Goal: Task Accomplishment & Management: Complete application form

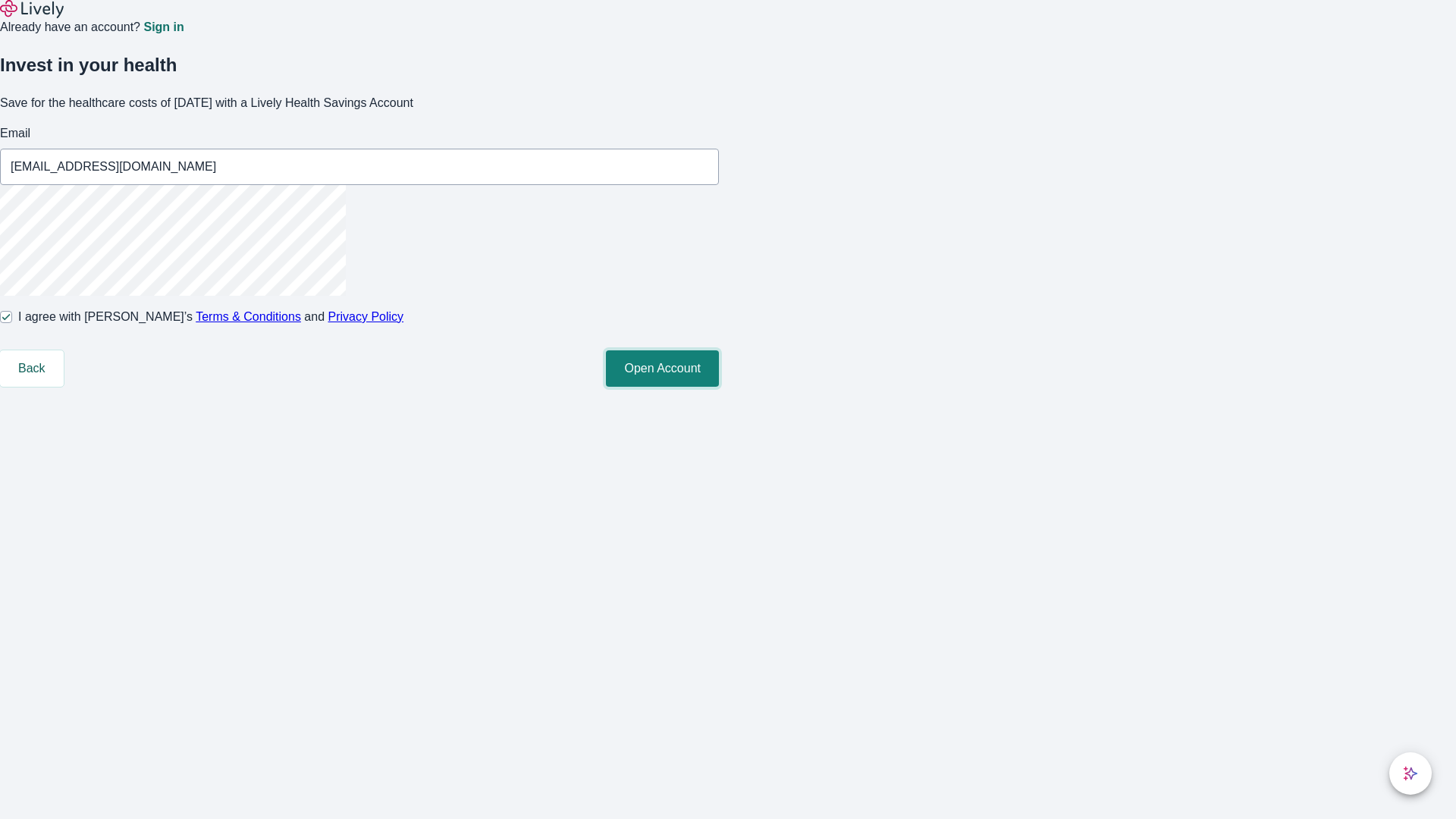
click at [719, 387] on button "Open Account" at bounding box center [663, 368] width 113 height 36
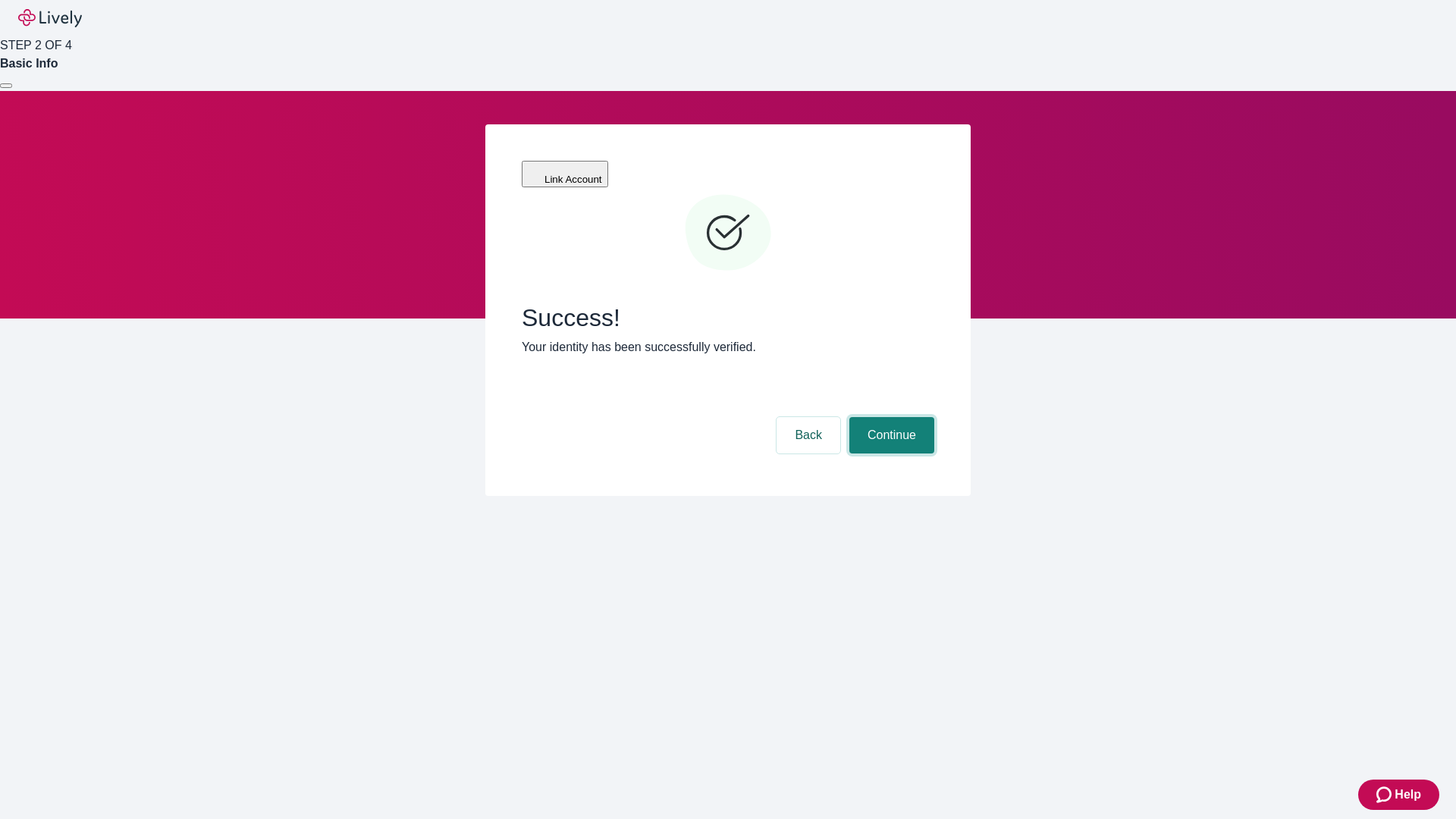
click at [890, 417] on button "Continue" at bounding box center [891, 435] width 85 height 36
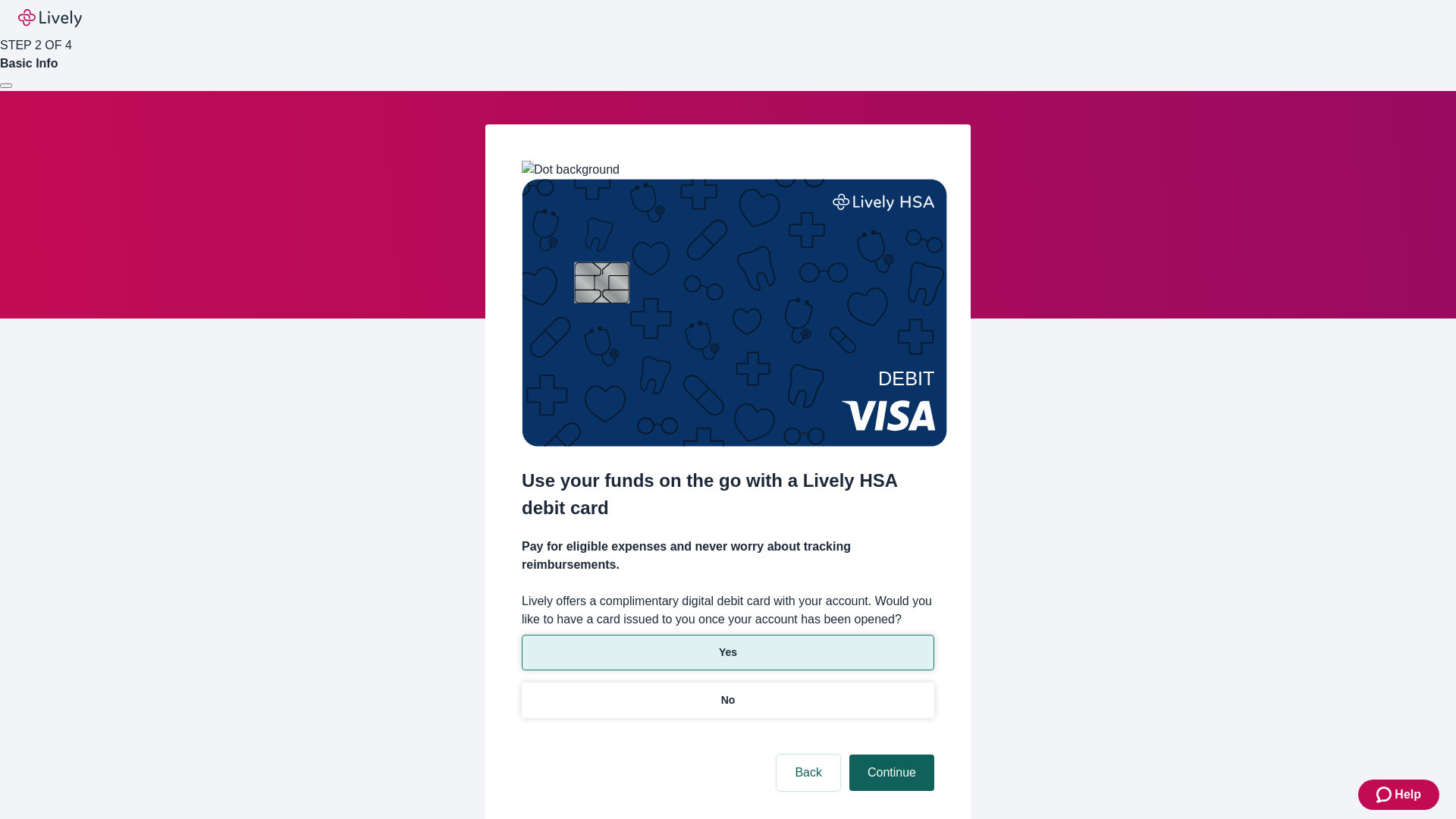
click at [728, 644] on p "Yes" at bounding box center [728, 652] width 18 height 16
click at [890, 754] on button "Continue" at bounding box center [891, 772] width 85 height 36
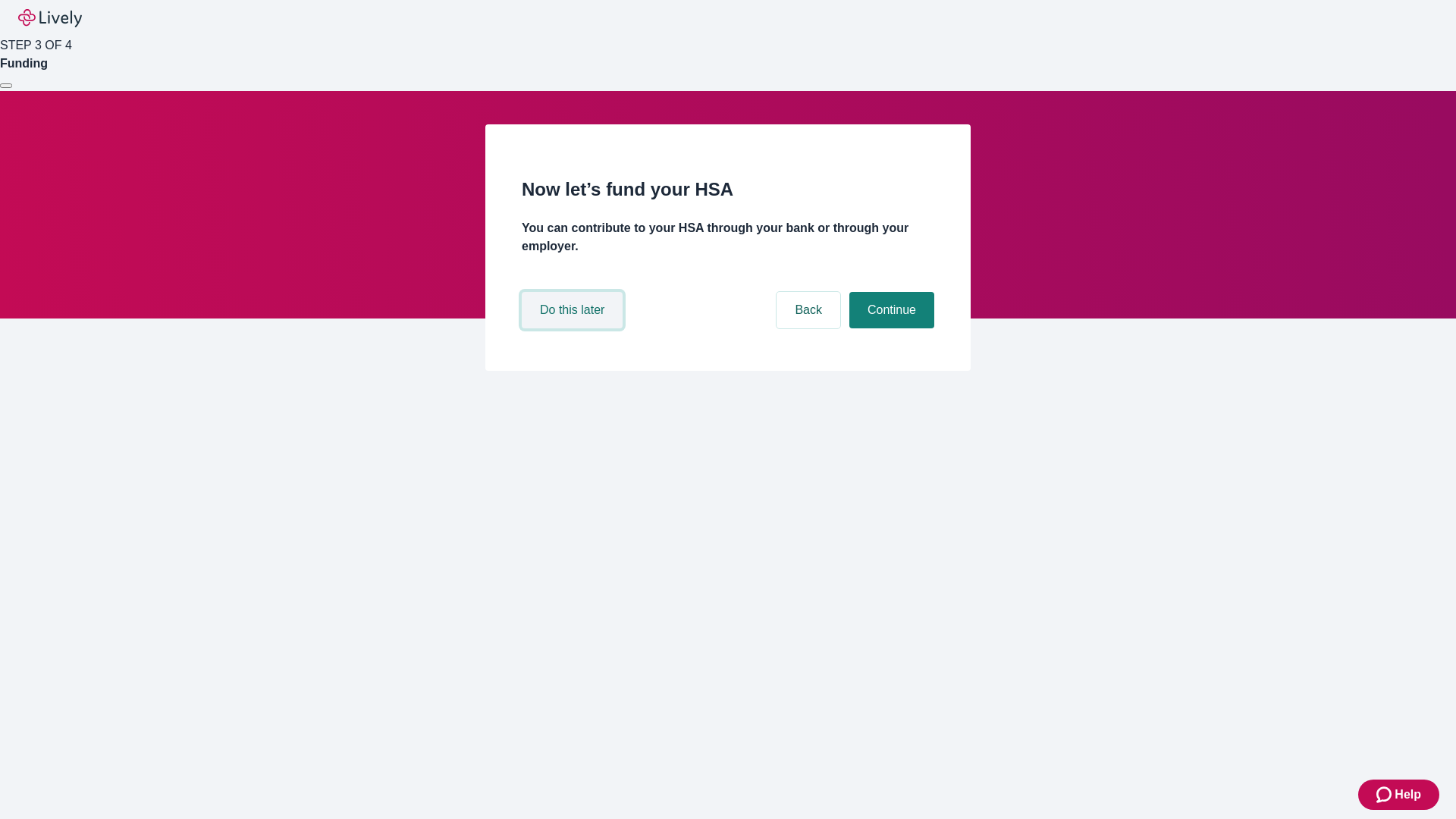
click at [574, 328] on button "Do this later" at bounding box center [573, 310] width 101 height 36
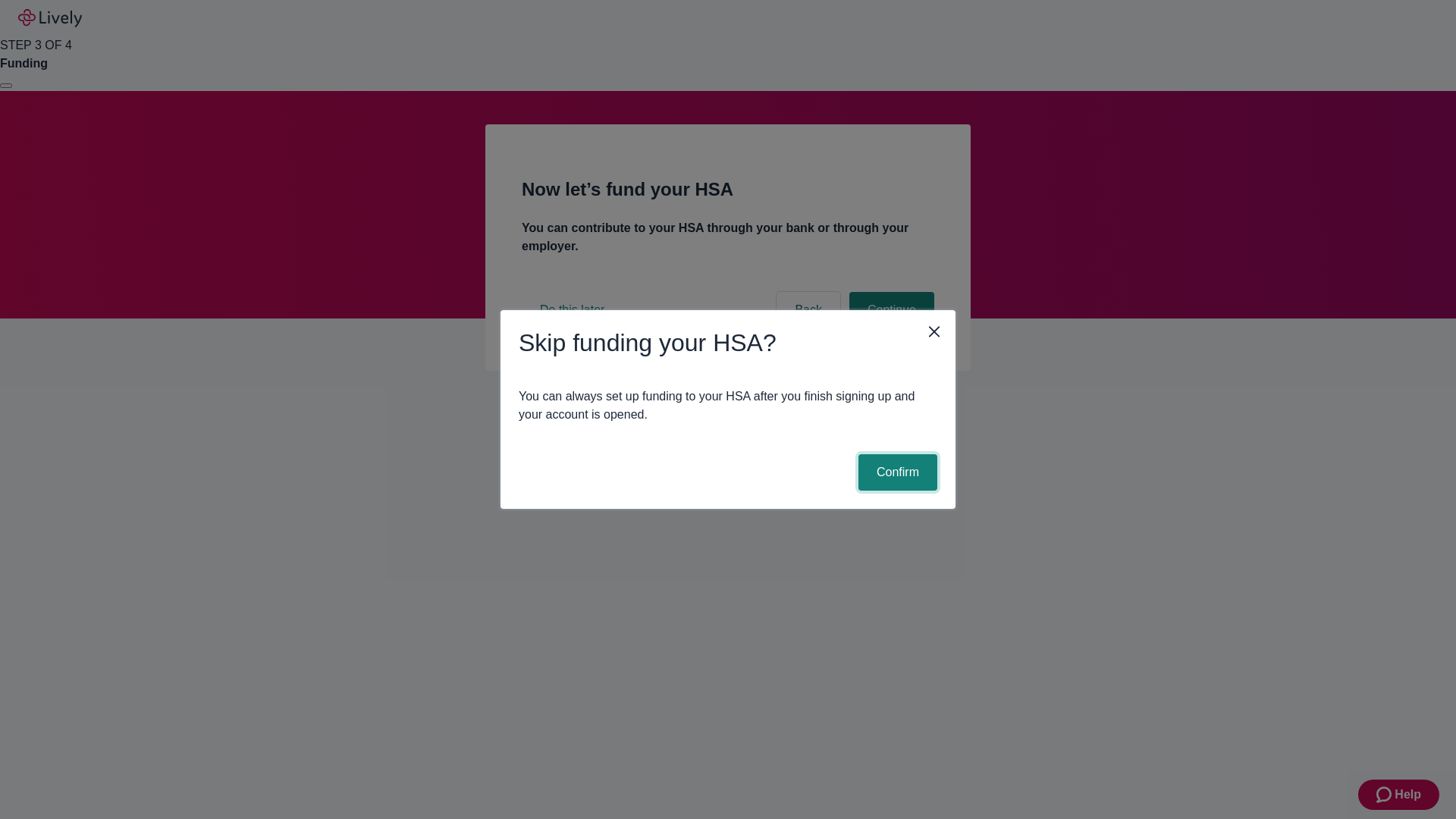
click at [896, 472] on button "Confirm" at bounding box center [898, 472] width 79 height 36
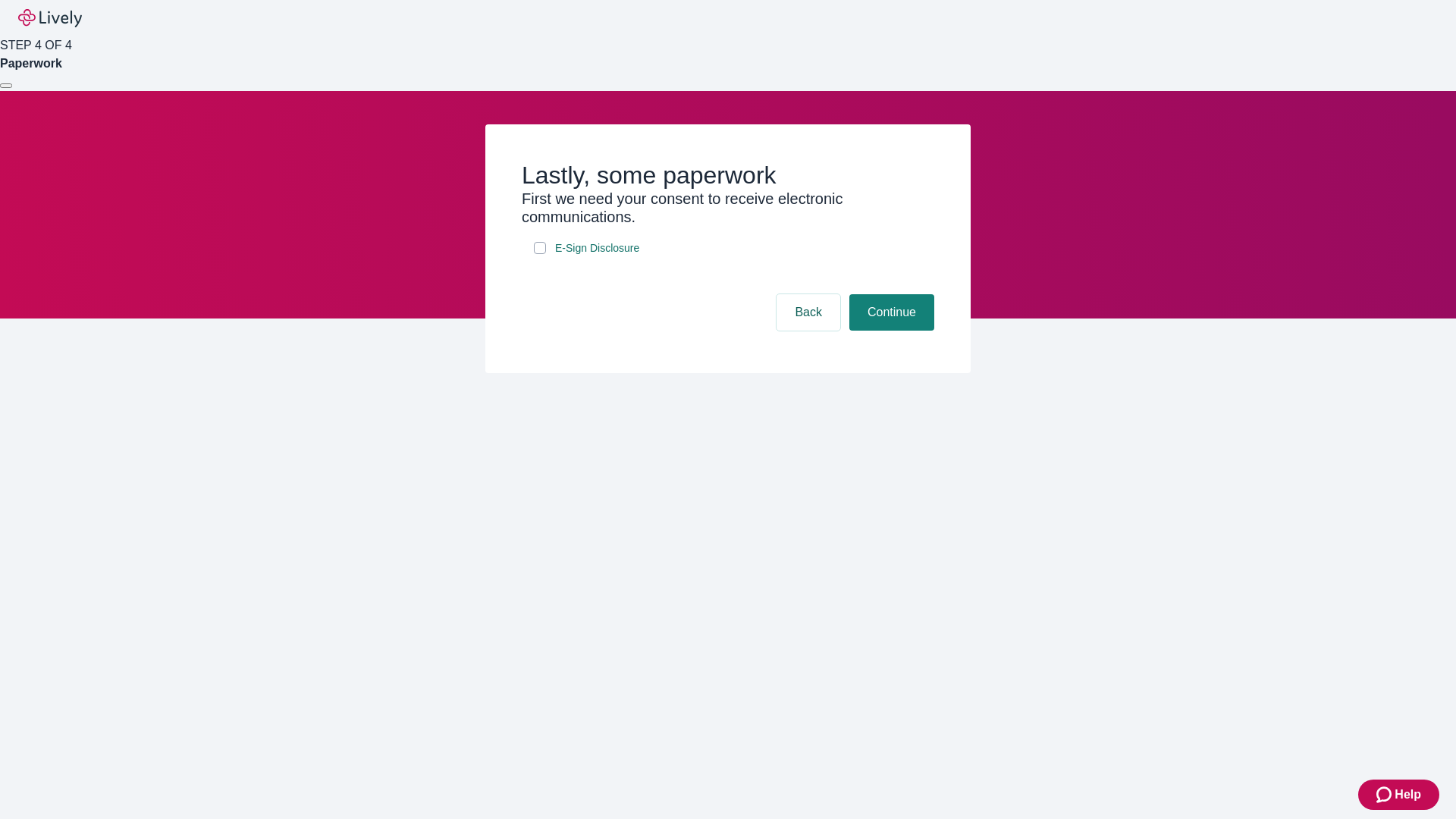
click at [540, 254] on input "E-Sign Disclosure" at bounding box center [539, 248] width 12 height 12
checkbox input "true"
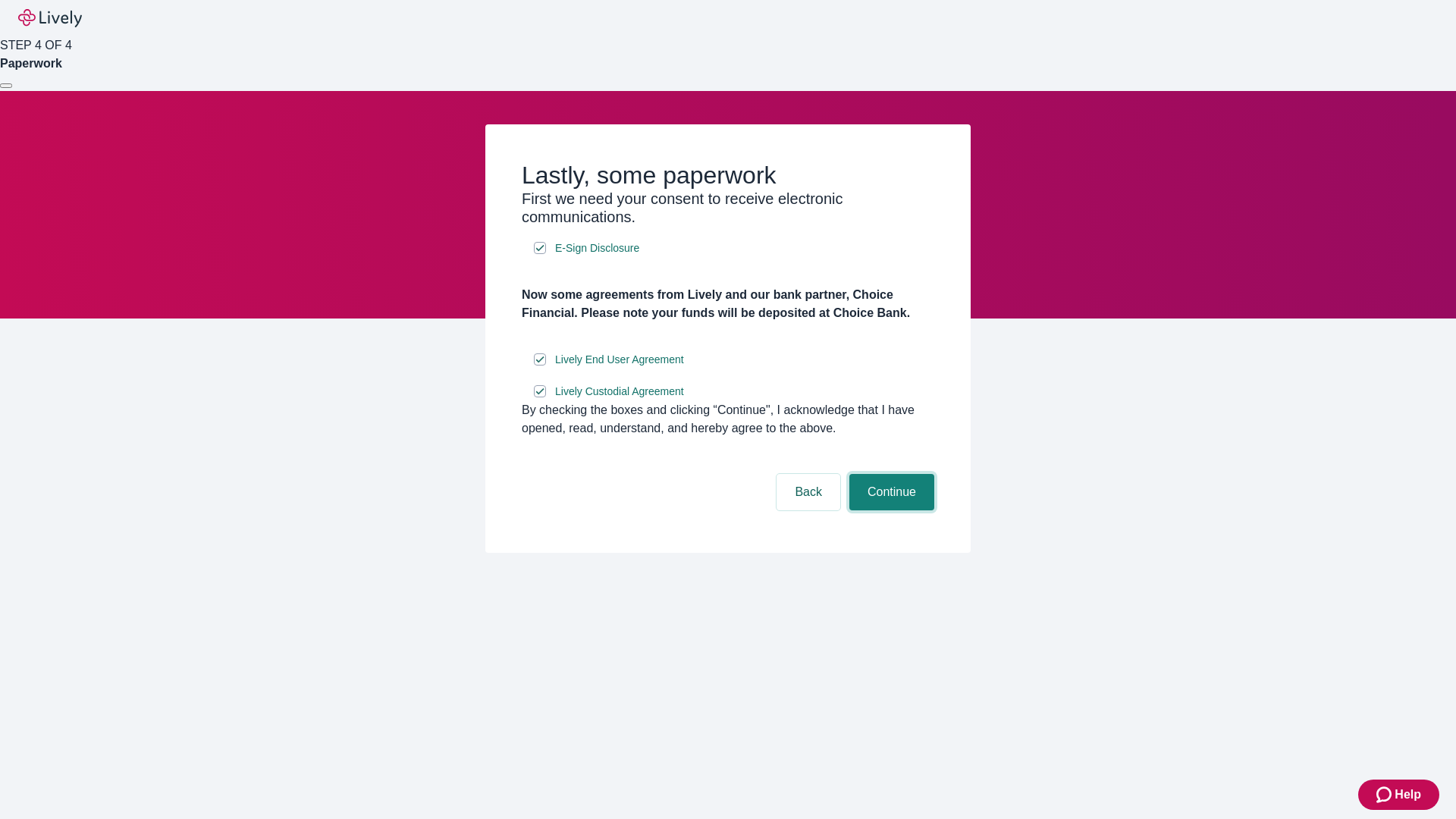
click at [890, 510] on button "Continue" at bounding box center [891, 491] width 85 height 36
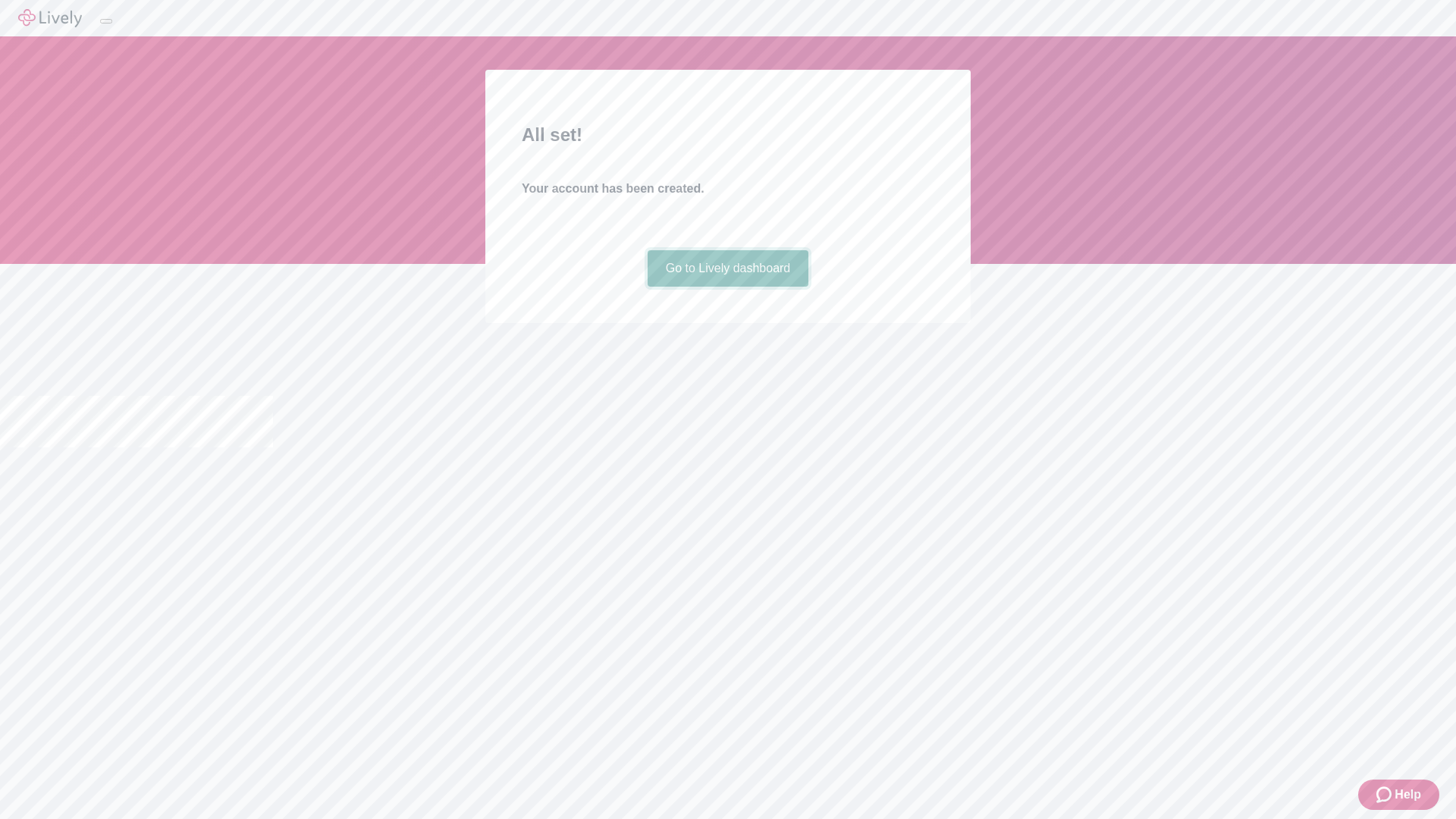
click at [728, 286] on link "Go to Lively dashboard" at bounding box center [728, 268] width 161 height 36
